Goal: Task Accomplishment & Management: Manage account settings

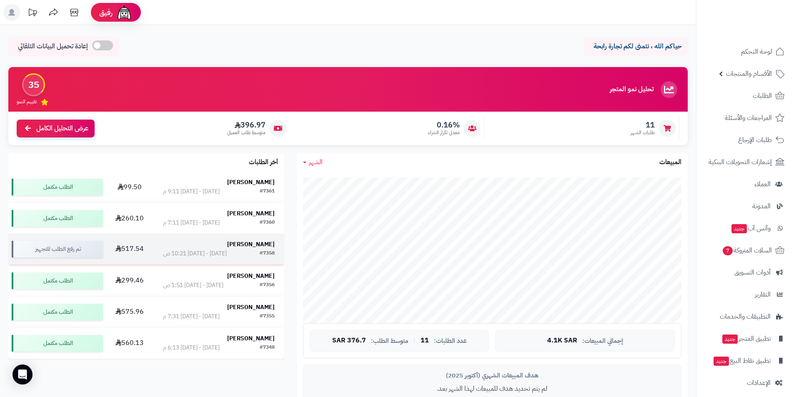
click at [258, 242] on strong "[PERSON_NAME]" at bounding box center [251, 244] width 48 height 9
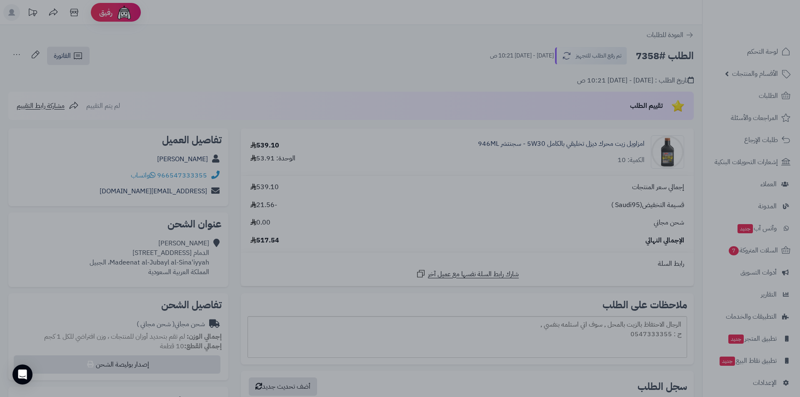
click at [482, 60] on div at bounding box center [400, 198] width 800 height 397
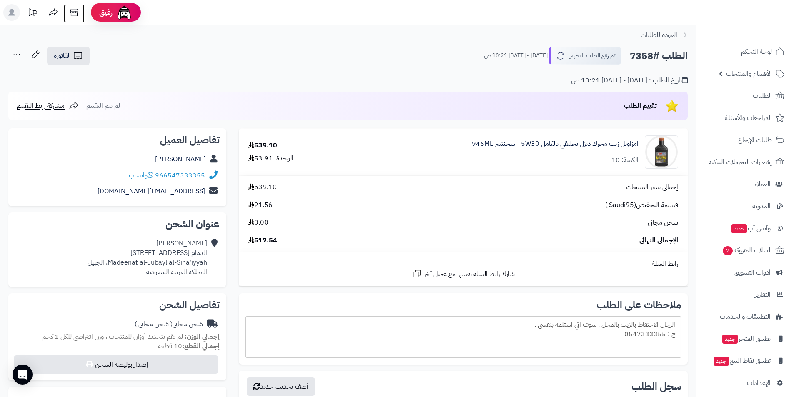
click at [69, 12] on icon at bounding box center [74, 12] width 17 height 17
